Goal: Task Accomplishment & Management: Manage account settings

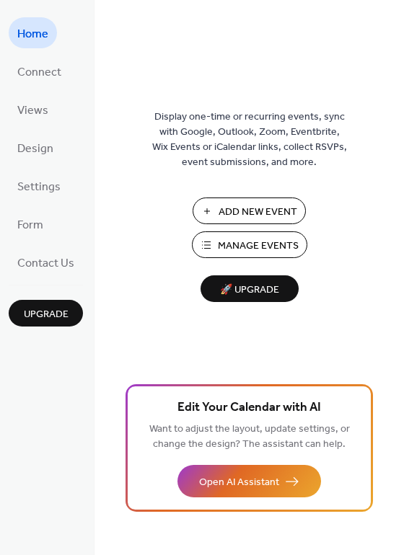
click at [227, 243] on span "Manage Events" at bounding box center [258, 246] width 81 height 15
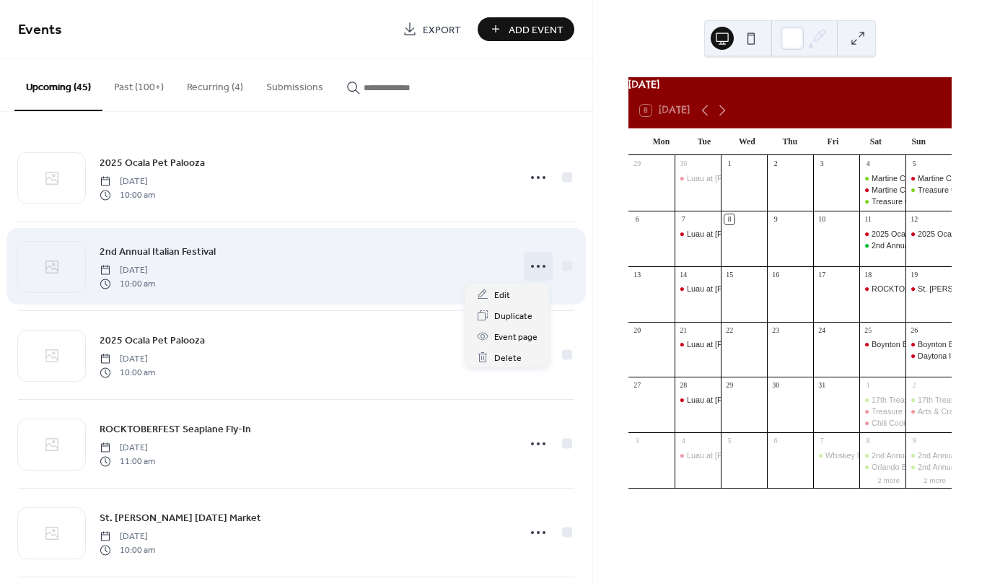
click at [529, 271] on icon at bounding box center [538, 266] width 23 height 23
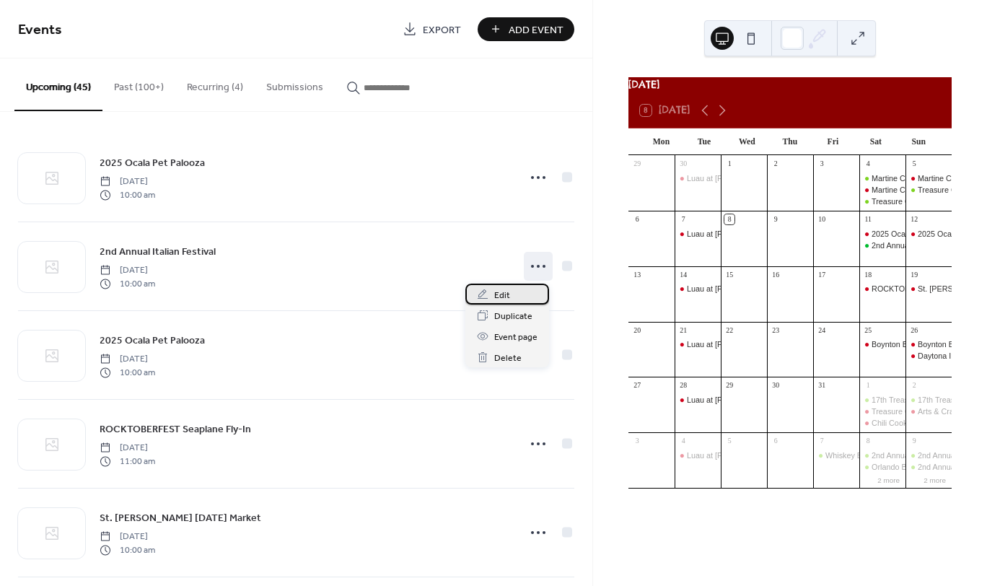
click at [516, 291] on div "Edit" at bounding box center [507, 293] width 84 height 21
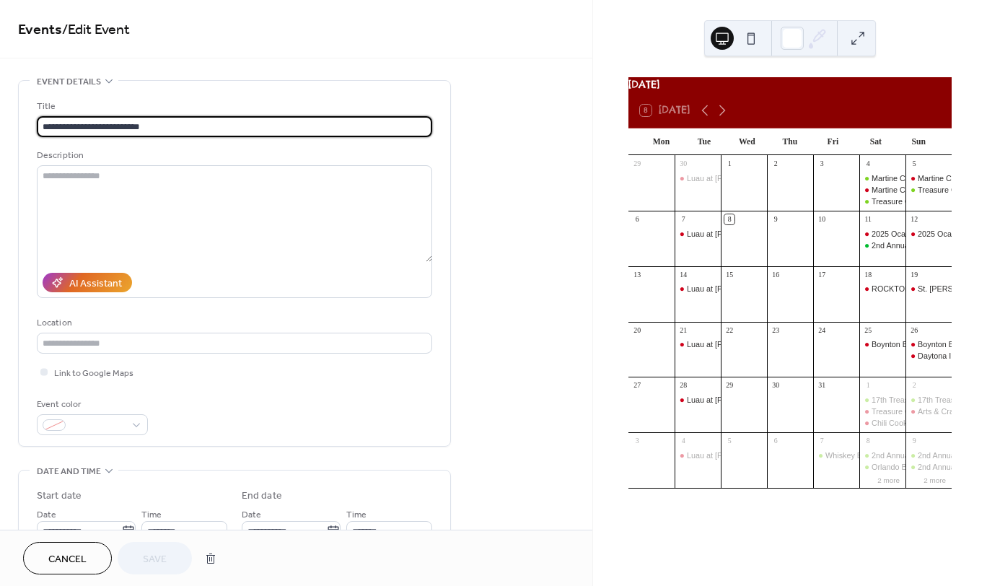
scroll to position [71, 0]
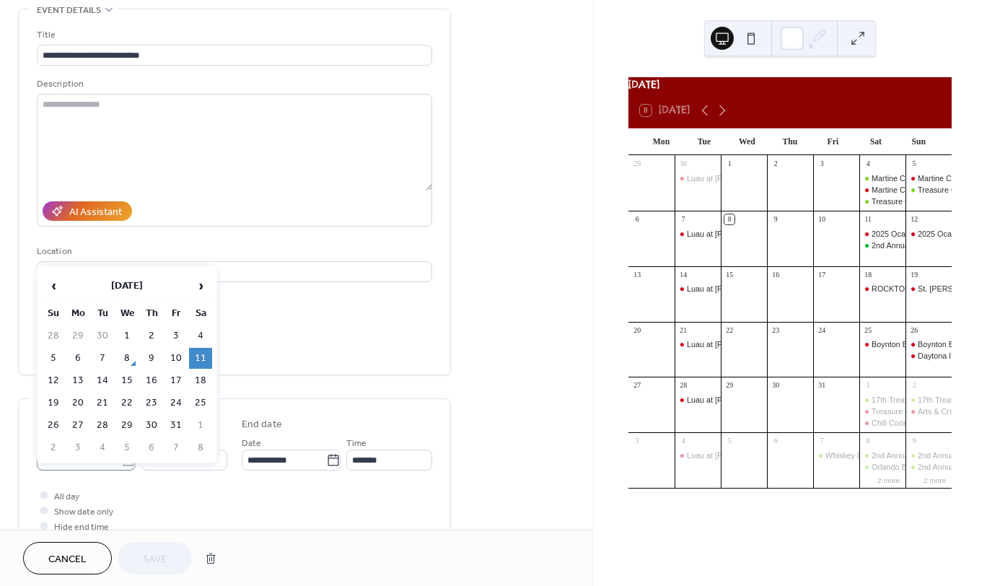
click at [126, 460] on icon at bounding box center [128, 460] width 14 height 14
click at [121, 460] on input "**********" at bounding box center [79, 459] width 84 height 21
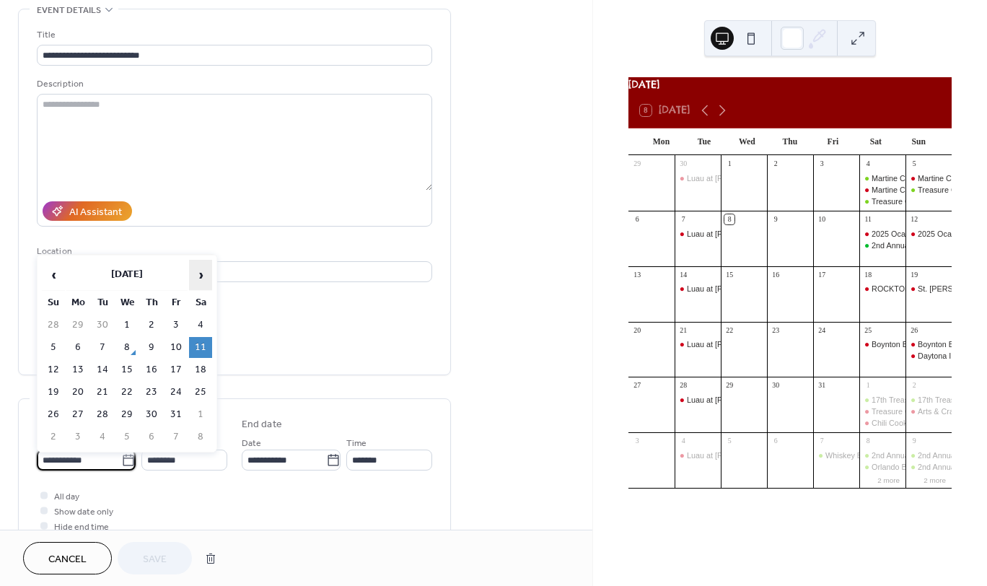
click at [198, 276] on span "›" at bounding box center [201, 274] width 22 height 29
click at [198, 277] on span "›" at bounding box center [201, 274] width 22 height 29
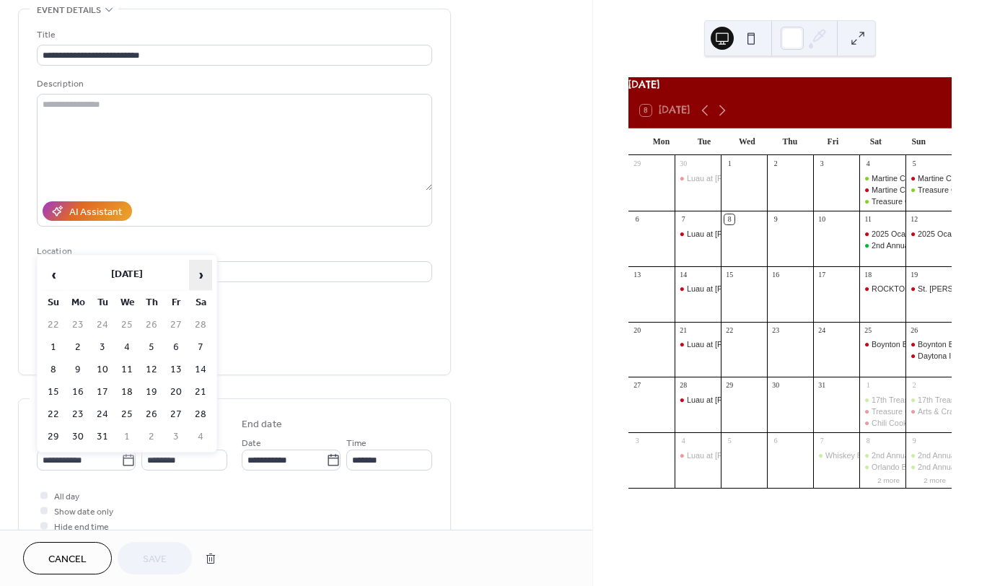
click at [198, 277] on span "›" at bounding box center [201, 274] width 22 height 29
click at [198, 324] on td "4" at bounding box center [200, 324] width 23 height 21
type input "**********"
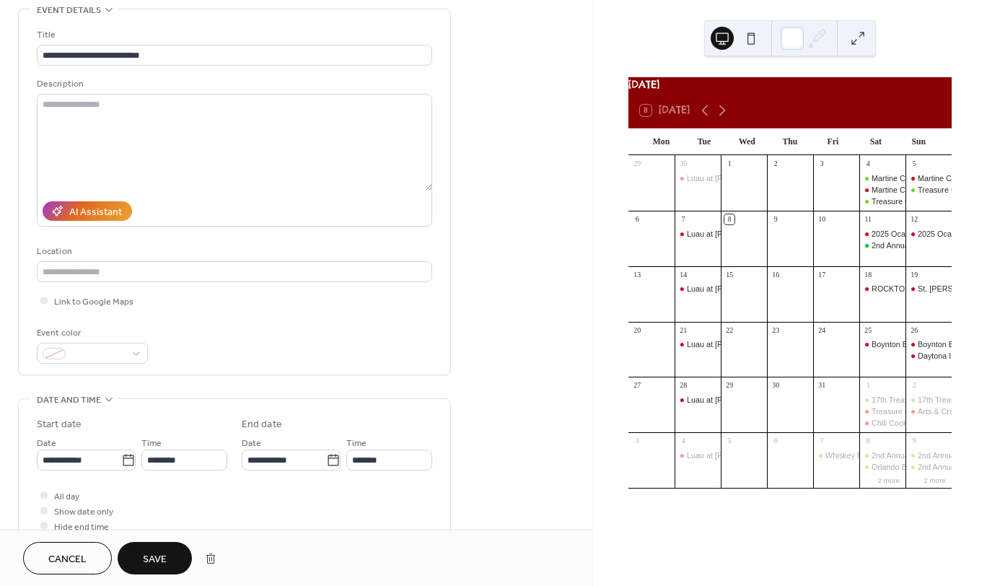
click at [160, 560] on span "Save" at bounding box center [155, 559] width 24 height 15
